Goal: Task Accomplishment & Management: Manage account settings

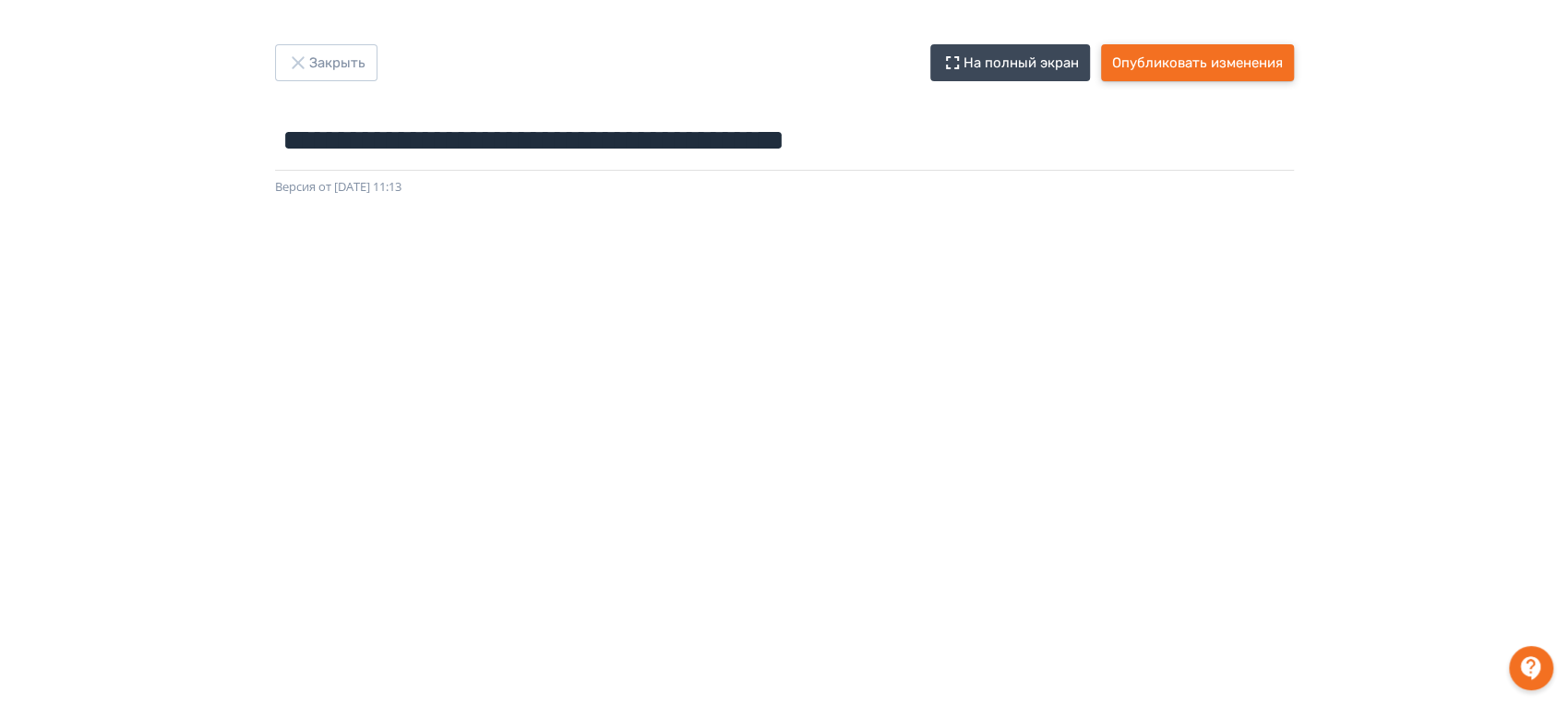
click at [1226, 54] on button "Опубликовать изменения" at bounding box center [1197, 62] width 193 height 37
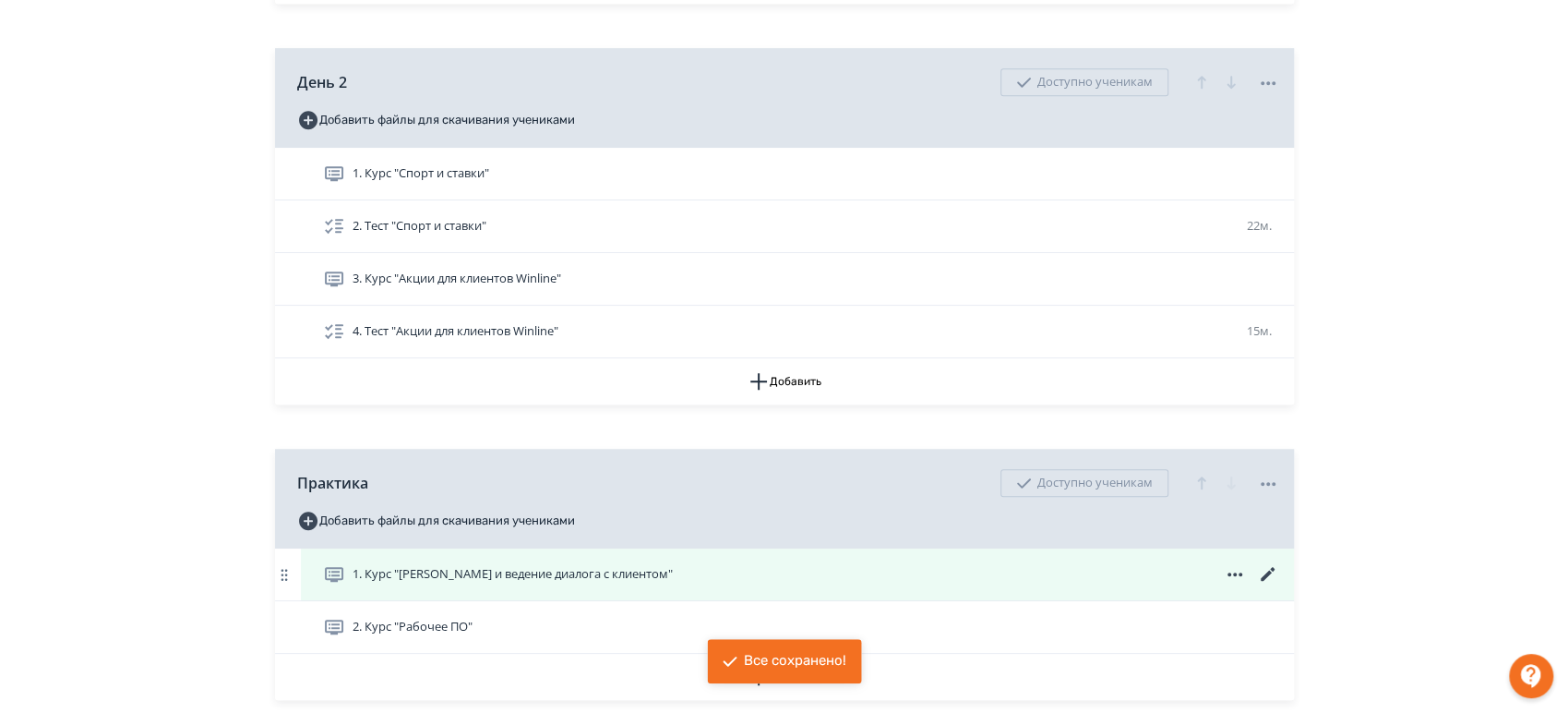
scroll to position [812, 0]
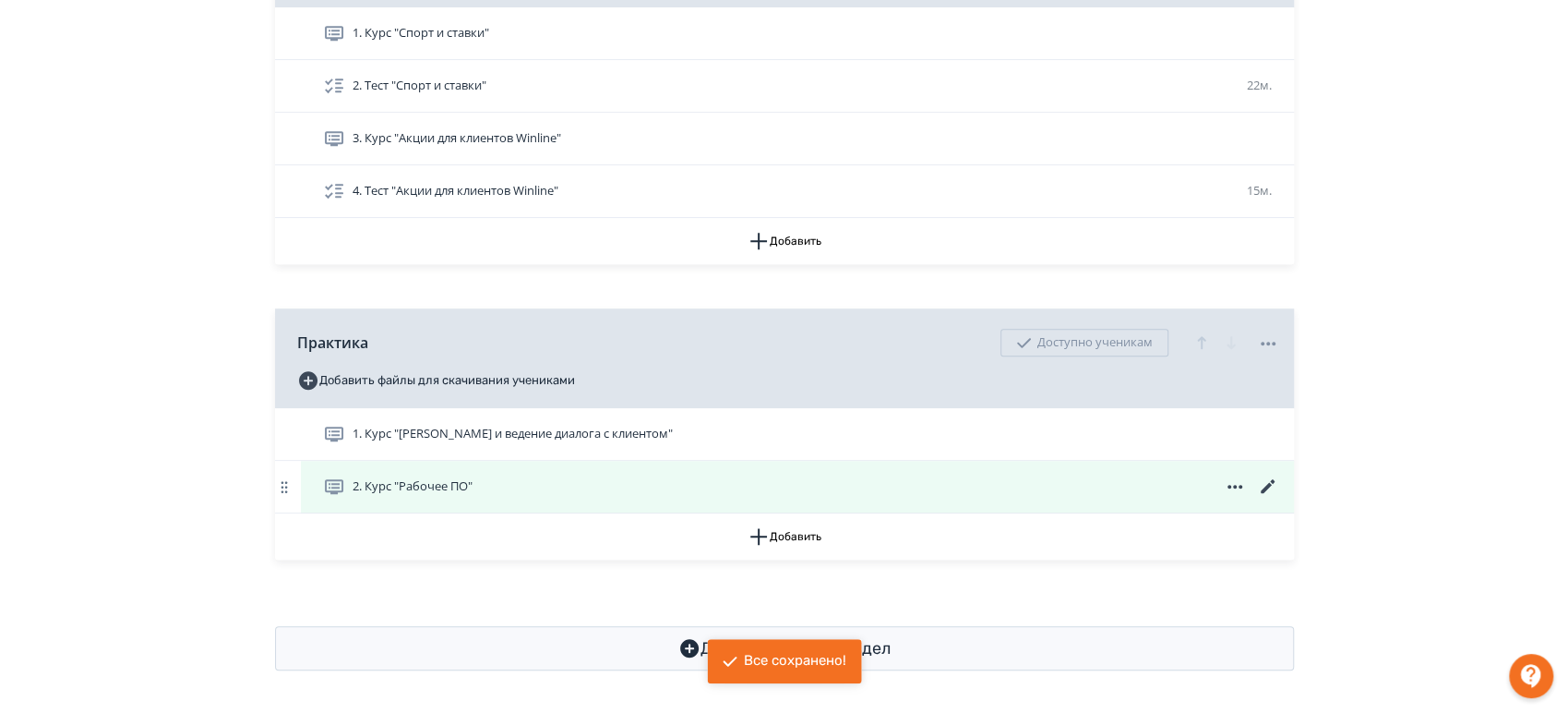
click at [1269, 486] on icon at bounding box center [1268, 487] width 22 height 22
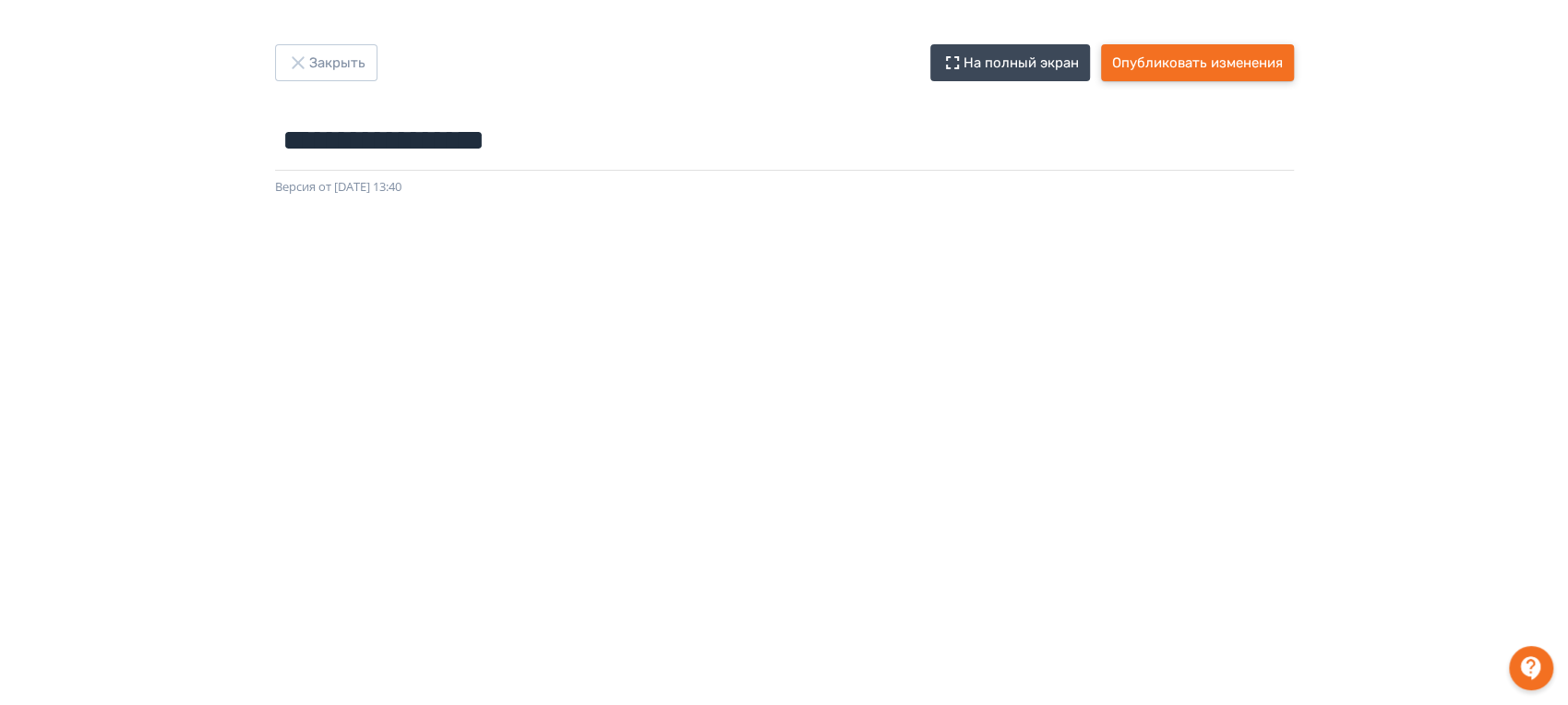
click at [1211, 60] on button "Опубликовать изменения" at bounding box center [1197, 62] width 193 height 37
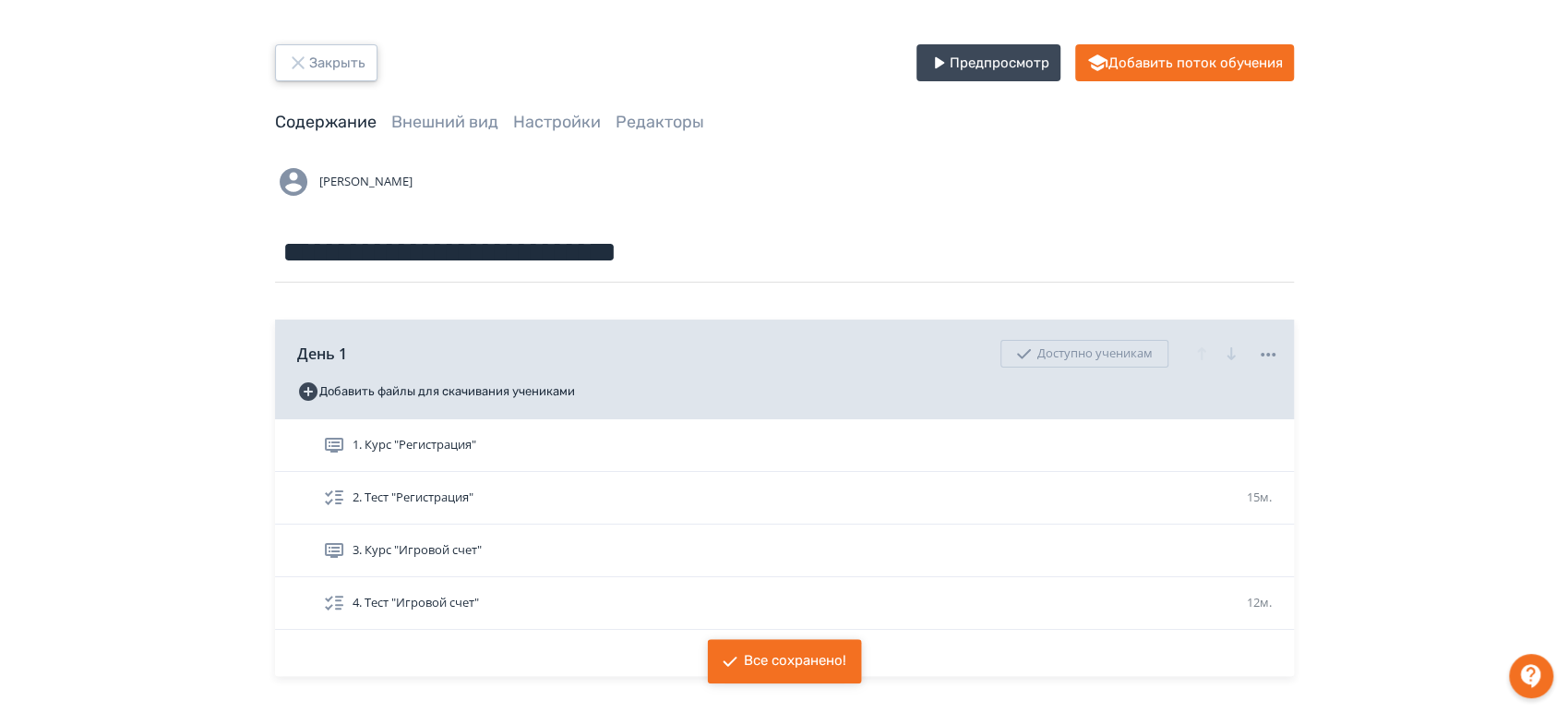
click at [303, 58] on icon "button" at bounding box center [297, 62] width 22 height 22
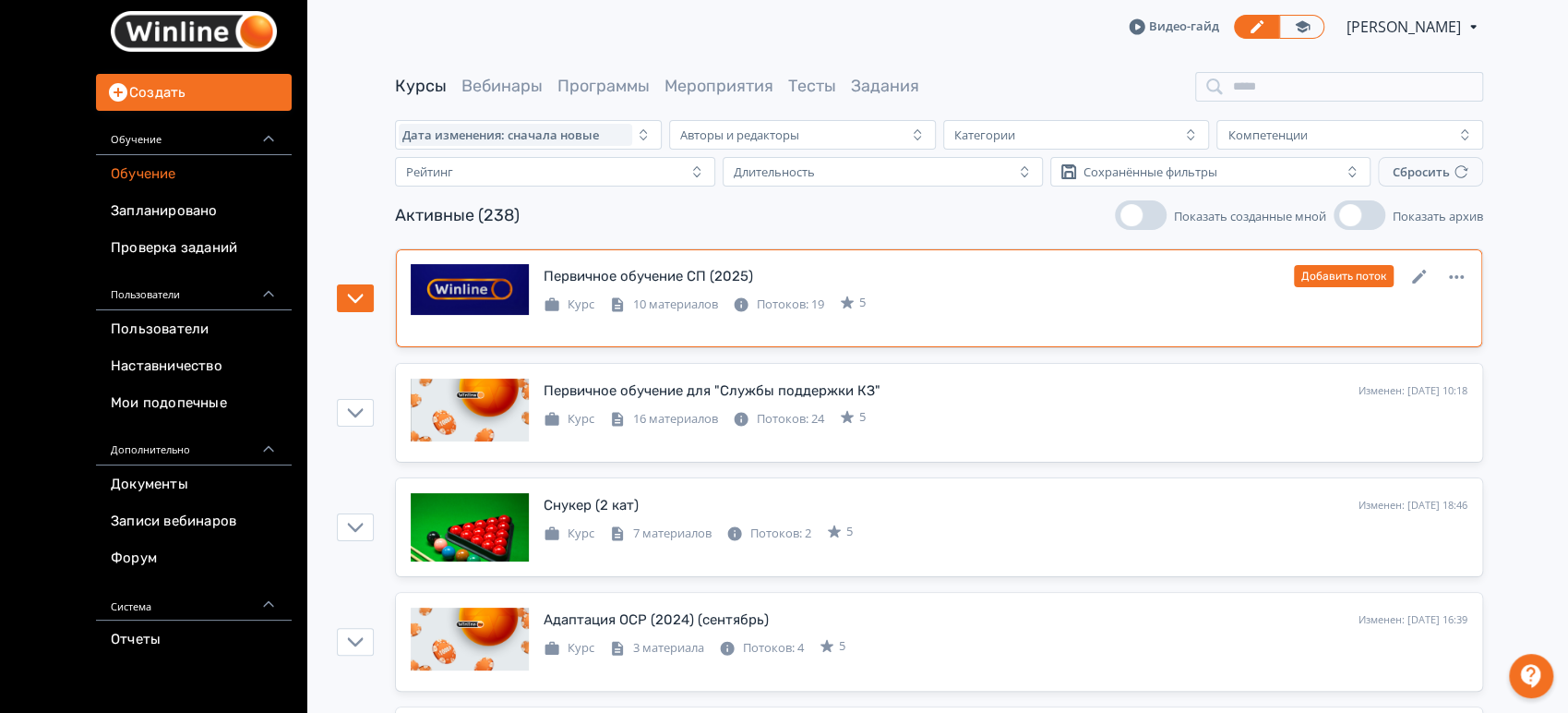
click at [854, 268] on div "Первичное обучение СП (2025) Изменен: [DATE] 14:50 Добавить поток" at bounding box center [1006, 276] width 924 height 24
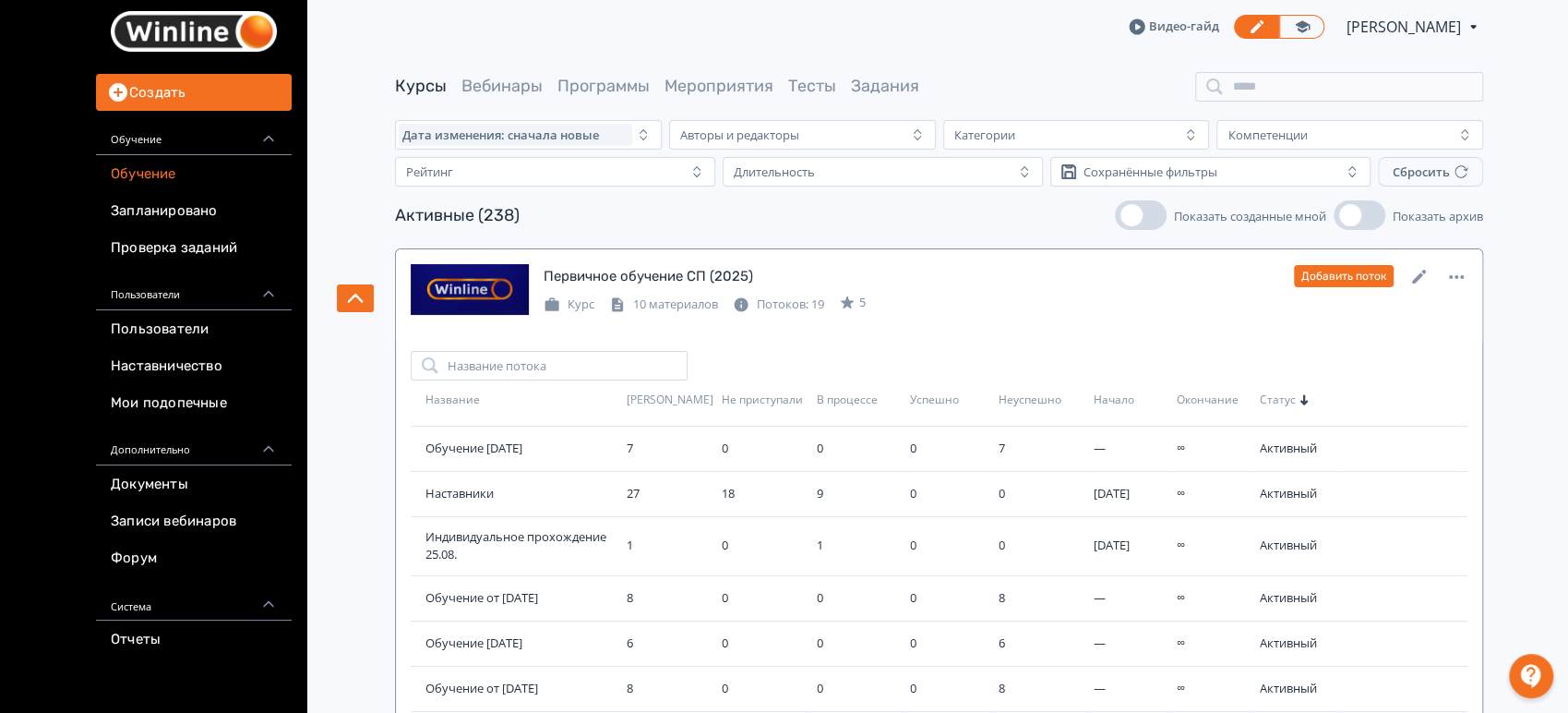
scroll to position [102, 0]
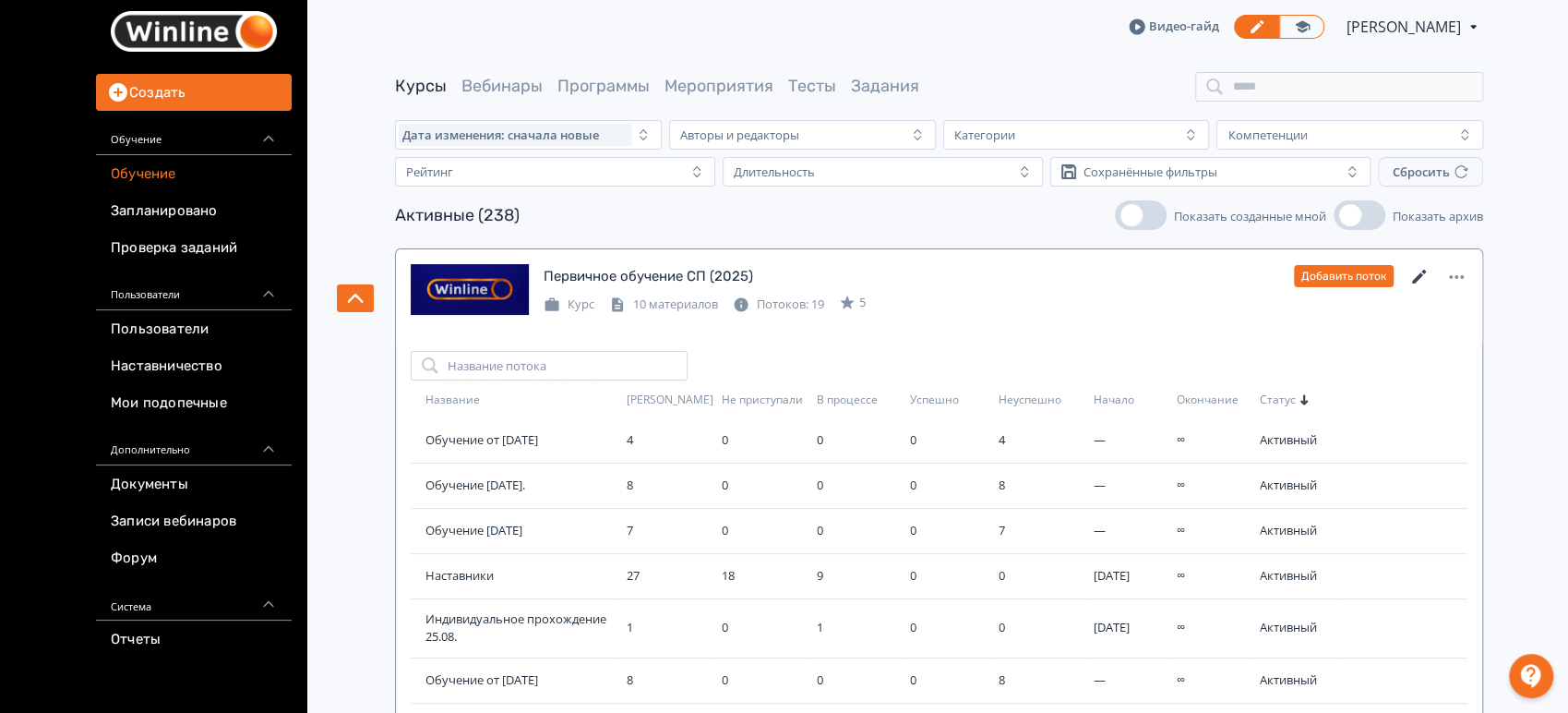
click at [1424, 273] on icon at bounding box center [1420, 277] width 22 height 22
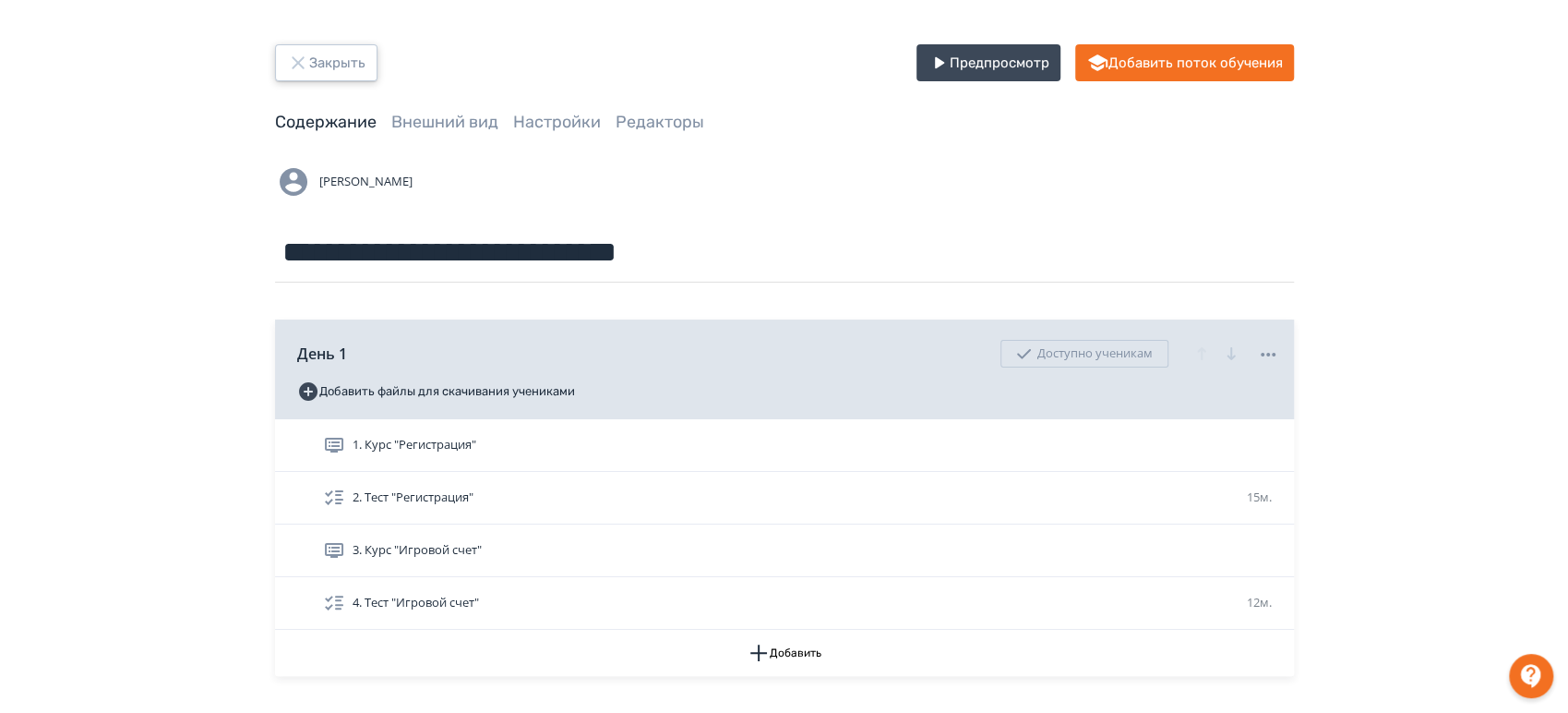
click at [302, 65] on icon "button" at bounding box center [297, 62] width 12 height 12
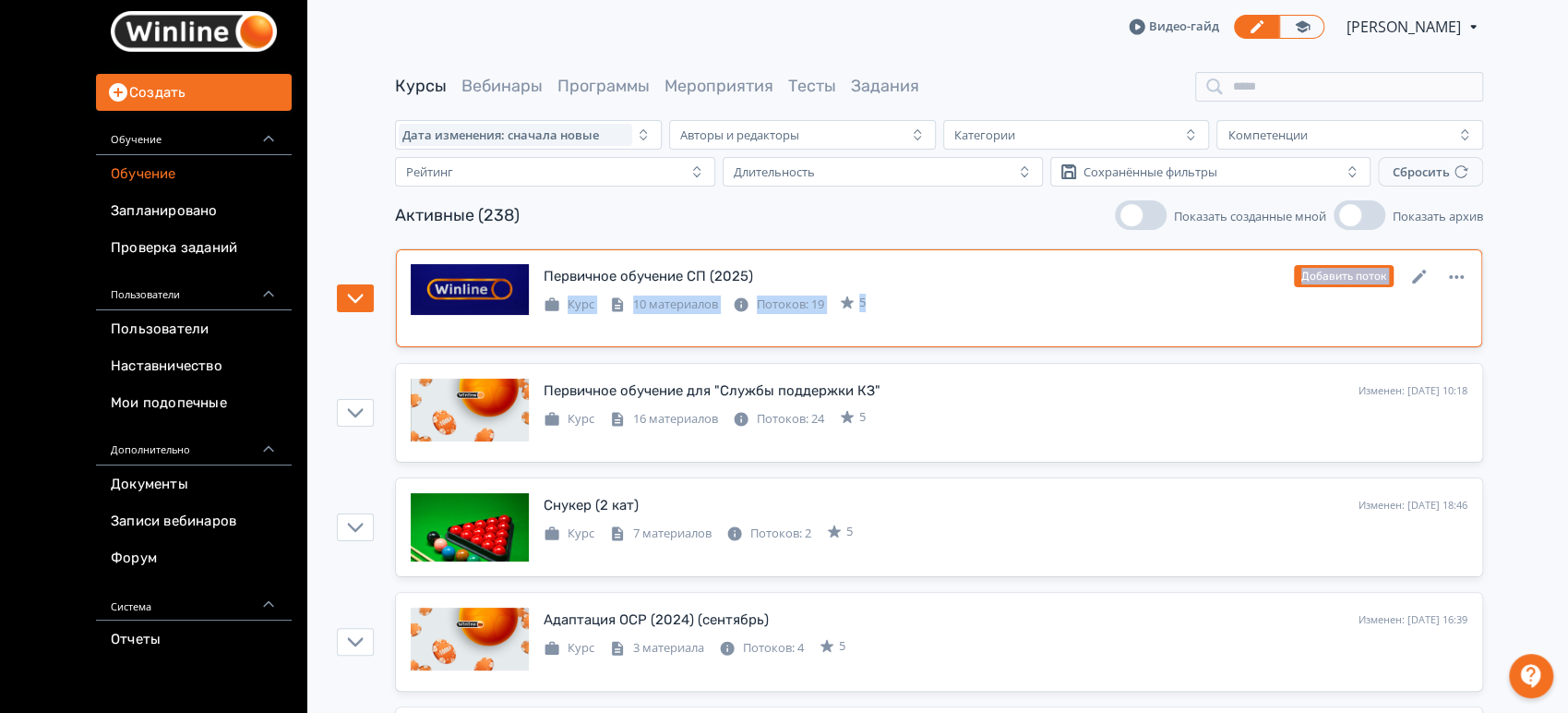
drag, startPoint x: 964, startPoint y: 289, endPoint x: 975, endPoint y: 301, distance: 16.3
click at [964, 290] on div "Первичное обучение СП (2025) Изменен: [DATE] 14:50 Добавить поток Курс 10 матер…" at bounding box center [1006, 289] width 924 height 50
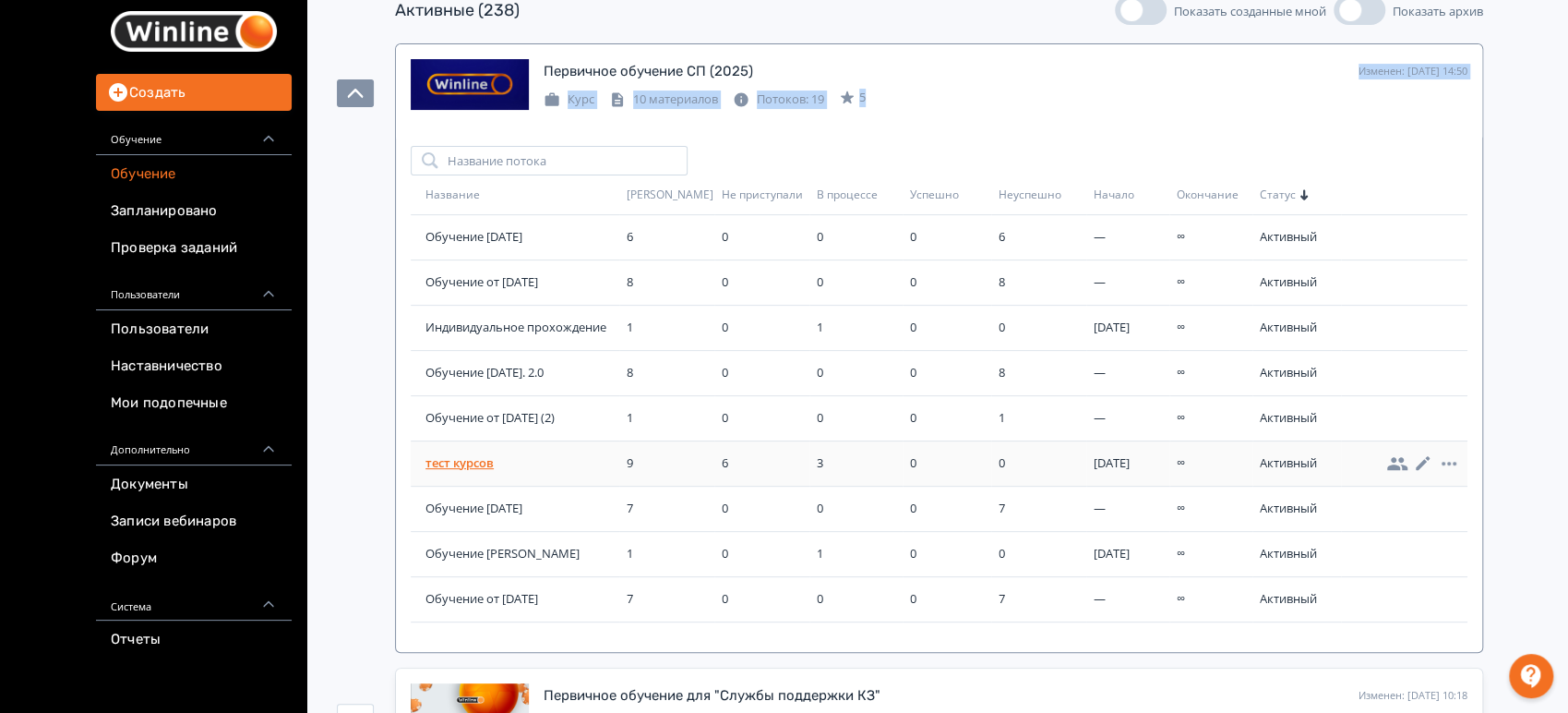
scroll to position [475, 0]
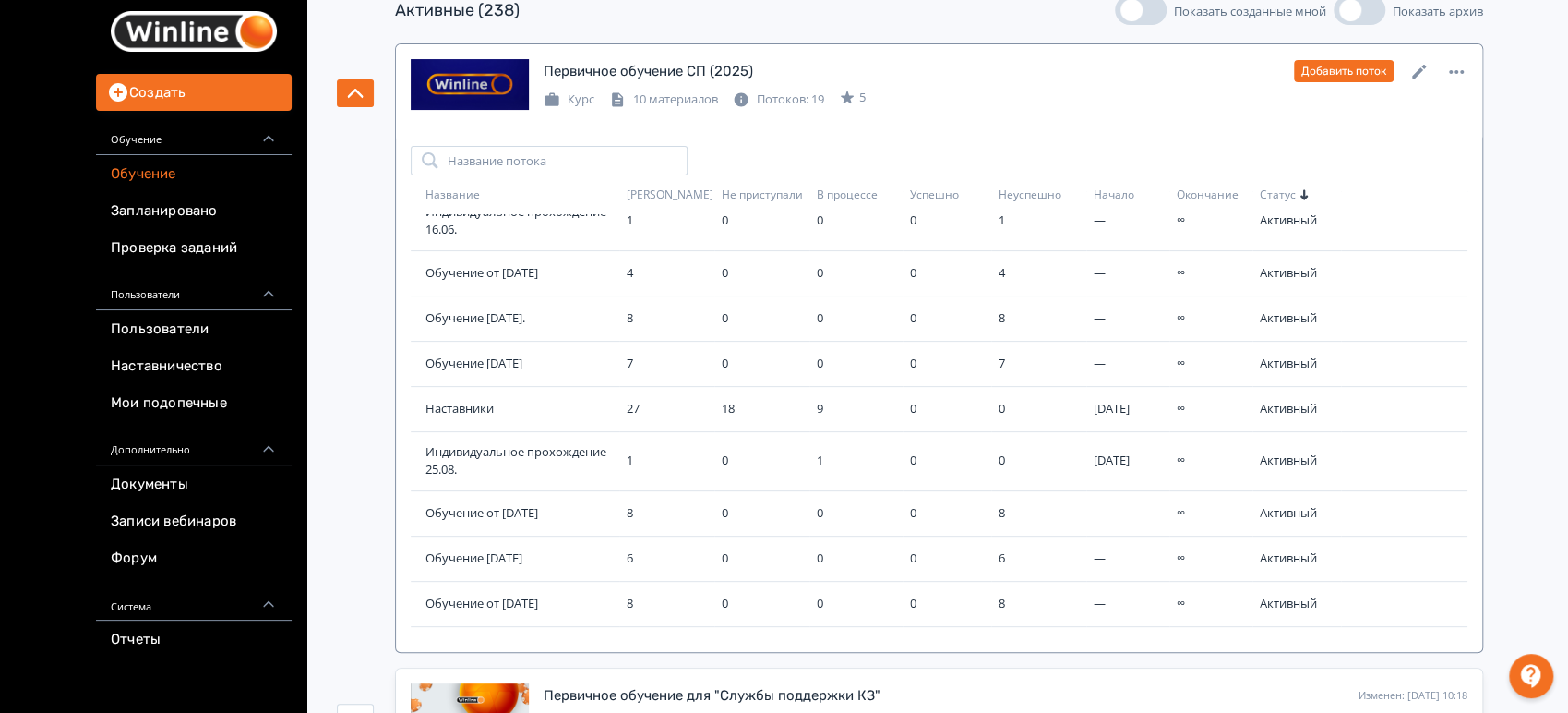
scroll to position [0, 0]
